Goal: Task Accomplishment & Management: Use online tool/utility

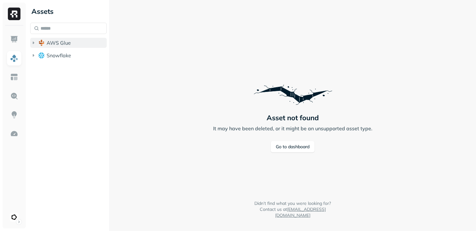
click at [34, 44] on icon "button" at bounding box center [33, 43] width 6 height 6
click at [40, 54] on icon "button" at bounding box center [40, 54] width 2 height 3
click at [45, 68] on icon "button" at bounding box center [46, 67] width 6 height 6
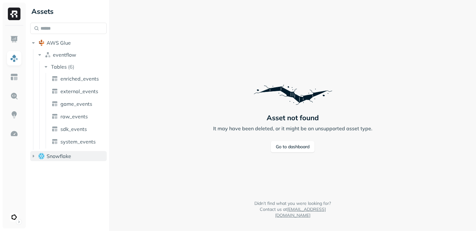
click at [31, 156] on icon "button" at bounding box center [33, 156] width 6 height 6
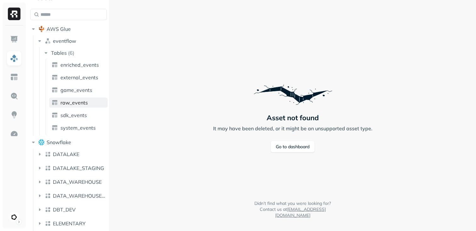
scroll to position [5, 0]
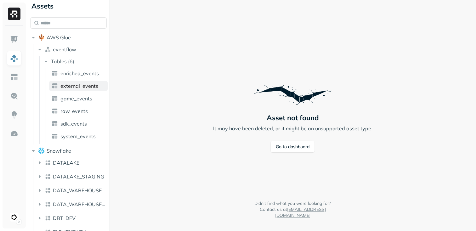
click at [77, 88] on span "external_events" at bounding box center [79, 86] width 38 height 6
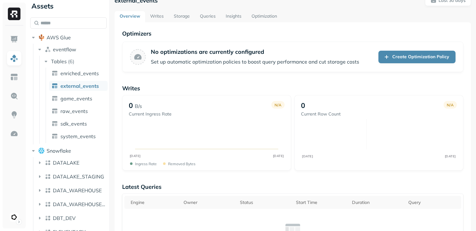
scroll to position [15, 0]
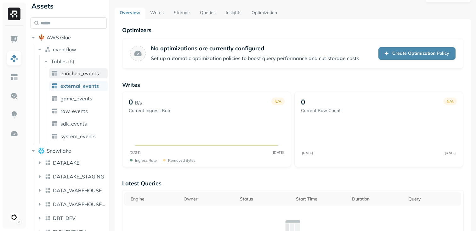
click at [80, 76] on link "enriched_events" at bounding box center [78, 73] width 59 height 10
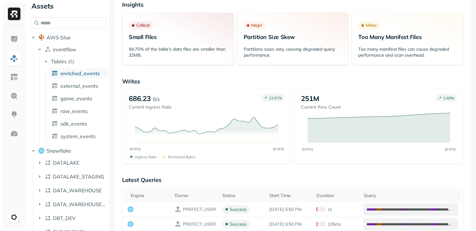
scroll to position [121, 0]
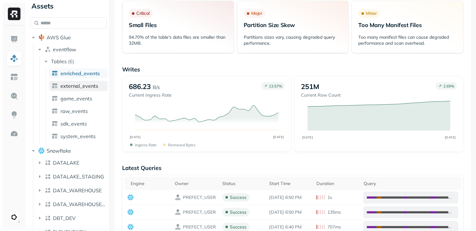
click at [69, 83] on span "external_events" at bounding box center [79, 86] width 38 height 6
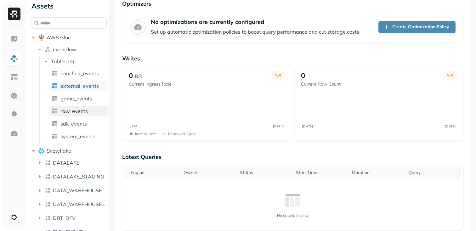
click at [75, 112] on span "raw_events" at bounding box center [73, 111] width 27 height 6
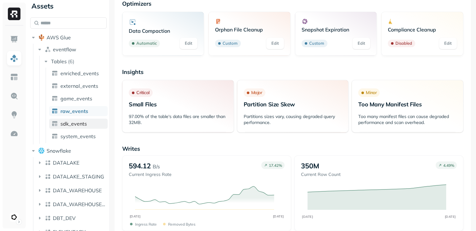
click at [74, 122] on span "sdk_events" at bounding box center [73, 124] width 26 height 6
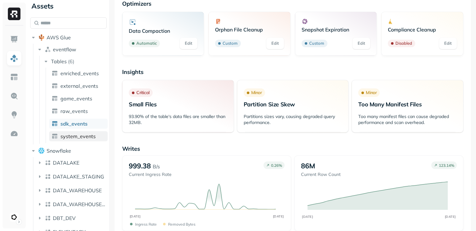
click at [76, 138] on span "system_events" at bounding box center [77, 136] width 35 height 6
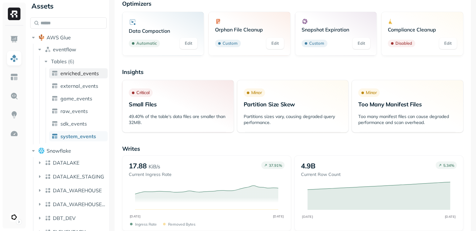
click at [75, 75] on span "enriched_events" at bounding box center [79, 73] width 38 height 6
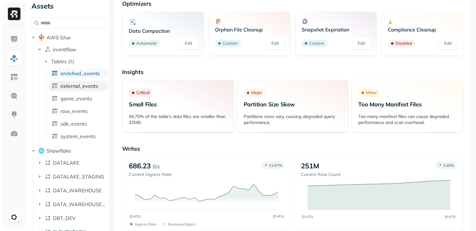
click at [77, 86] on span "external_events" at bounding box center [79, 86] width 38 height 6
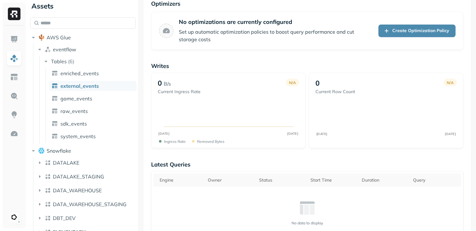
click at [138, 91] on div at bounding box center [138, 115] width 0 height 231
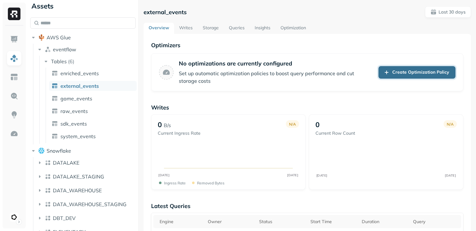
click at [413, 72] on link "Create Optimization Policy" at bounding box center [416, 72] width 77 height 13
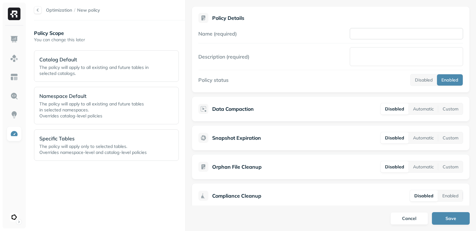
click at [385, 38] on input "Name (required)" at bounding box center [406, 33] width 113 height 11
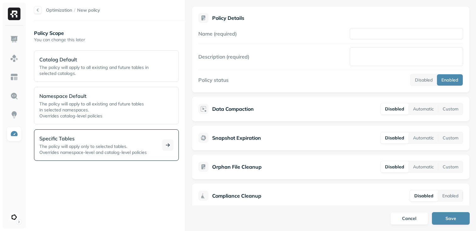
click at [86, 142] on p "Specific Tables" at bounding box center [96, 139] width 115 height 8
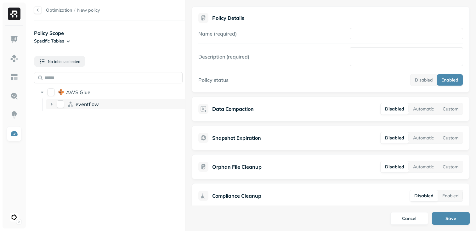
click at [51, 104] on icon at bounding box center [52, 104] width 2 height 3
click at [99, 132] on div "external_events" at bounding box center [122, 129] width 134 height 10
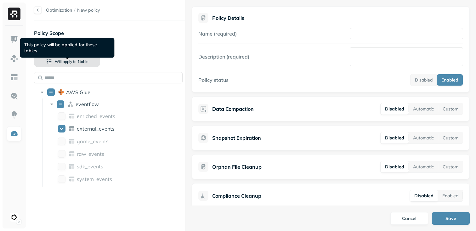
click at [80, 63] on span "1 table" at bounding box center [82, 61] width 12 height 5
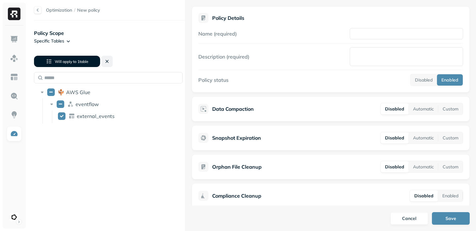
click at [105, 60] on button at bounding box center [106, 61] width 11 height 11
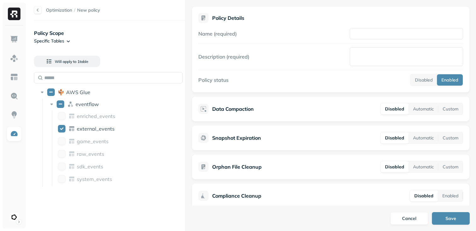
click at [39, 8] on div at bounding box center [38, 10] width 8 height 8
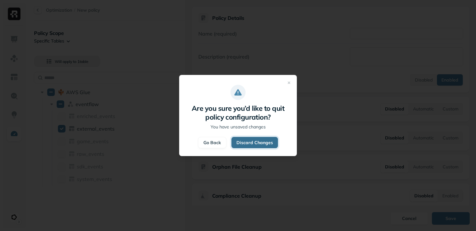
click at [264, 144] on button "Discard Changes" at bounding box center [254, 142] width 47 height 11
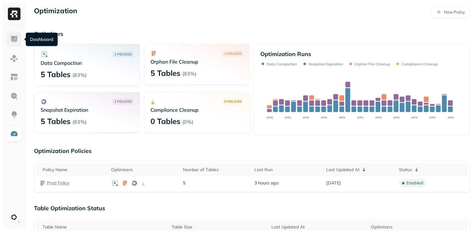
click at [14, 42] on img at bounding box center [14, 39] width 8 height 8
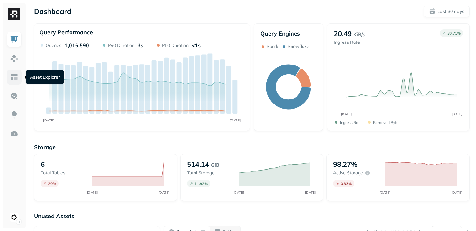
click at [14, 78] on img at bounding box center [14, 77] width 8 height 8
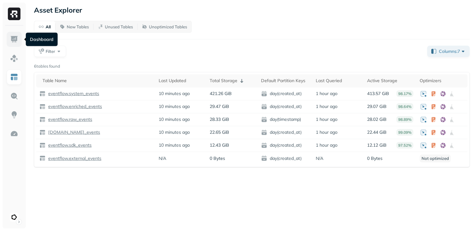
click at [17, 37] on img at bounding box center [14, 39] width 8 height 8
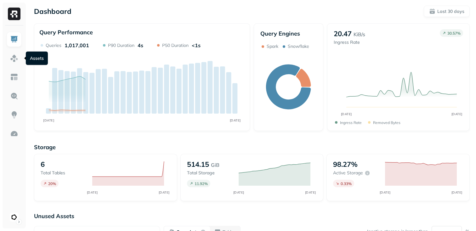
click at [15, 67] on ul at bounding box center [14, 128] width 16 height 193
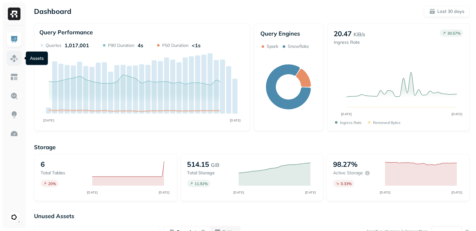
click at [14, 59] on img at bounding box center [14, 58] width 8 height 8
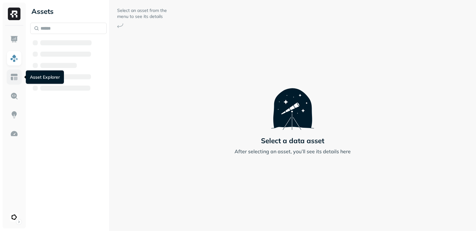
click at [15, 76] on img at bounding box center [14, 77] width 8 height 8
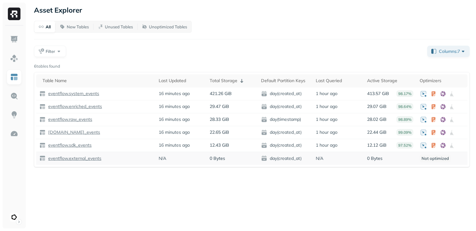
click at [82, 160] on p "eventflow.external_events" at bounding box center [74, 158] width 54 height 6
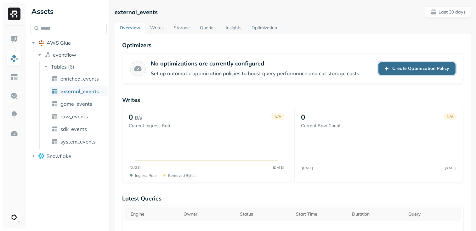
click at [398, 66] on link "Create Optimization Policy" at bounding box center [416, 68] width 77 height 13
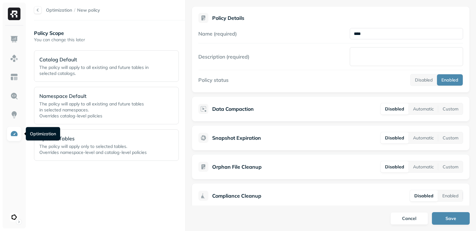
type input "****"
click at [15, 134] on img at bounding box center [14, 134] width 8 height 8
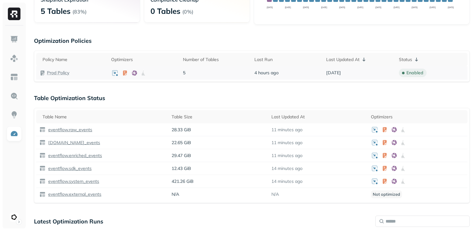
scroll to position [121, 0]
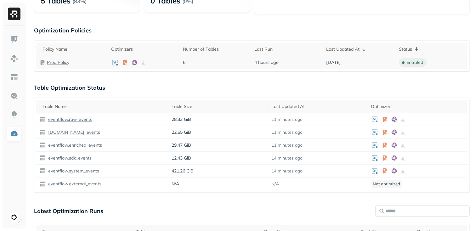
click at [65, 62] on p "Prod Policy" at bounding box center [58, 62] width 22 height 6
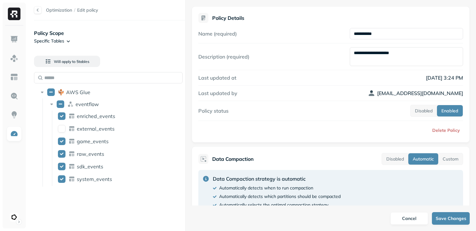
click at [37, 8] on div at bounding box center [38, 10] width 8 height 8
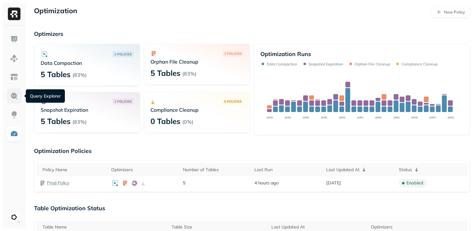
click at [17, 96] on img at bounding box center [14, 96] width 8 height 8
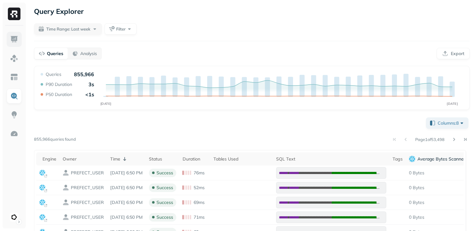
click at [14, 37] on img at bounding box center [14, 39] width 8 height 8
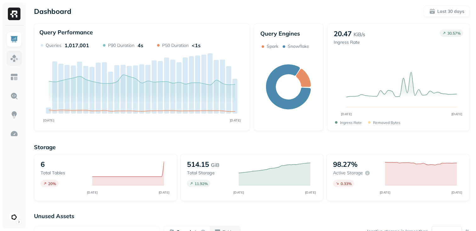
click at [14, 61] on img at bounding box center [14, 58] width 8 height 8
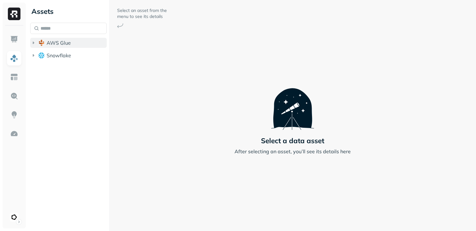
click at [32, 41] on icon "button" at bounding box center [33, 43] width 6 height 6
click at [42, 52] on icon "button" at bounding box center [40, 55] width 6 height 6
click at [41, 66] on ul "Tables ( 6 )" at bounding box center [73, 67] width 68 height 13
click at [45, 69] on icon "button" at bounding box center [46, 67] width 6 height 6
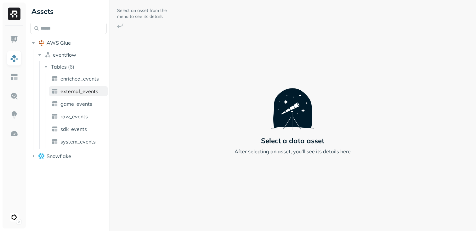
click at [80, 92] on span "external_events" at bounding box center [79, 91] width 38 height 6
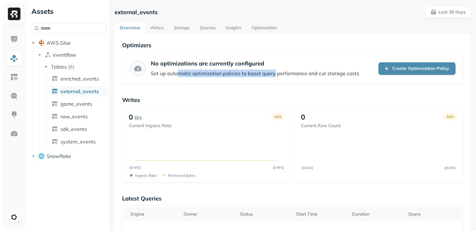
drag, startPoint x: 177, startPoint y: 73, endPoint x: 273, endPoint y: 74, distance: 96.0
click at [273, 74] on p "Set up automatic optimization policies to boost query performance and cut stora…" at bounding box center [255, 74] width 208 height 8
click at [409, 69] on link "Create Optimization Policy" at bounding box center [416, 68] width 77 height 13
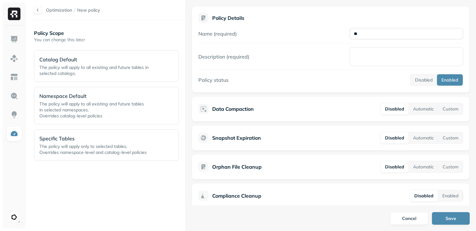
type input "*"
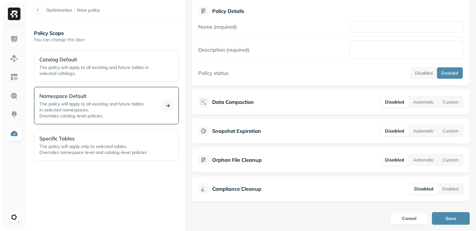
click at [76, 107] on p "The policy will apply to all existing and future tables in selected namespaces.…" at bounding box center [96, 110] width 115 height 18
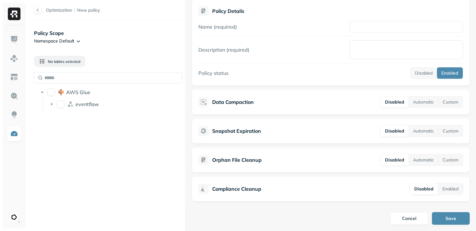
click at [40, 10] on div at bounding box center [38, 10] width 8 height 8
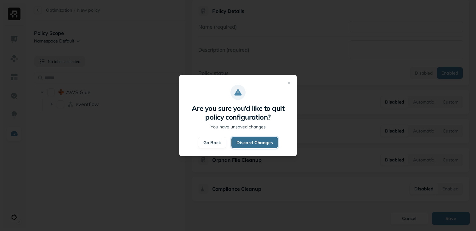
click at [245, 142] on button "Discard Changes" at bounding box center [254, 142] width 47 height 11
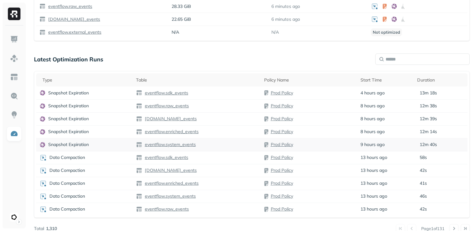
scroll to position [280, 0]
